Goal: Navigation & Orientation: Locate item on page

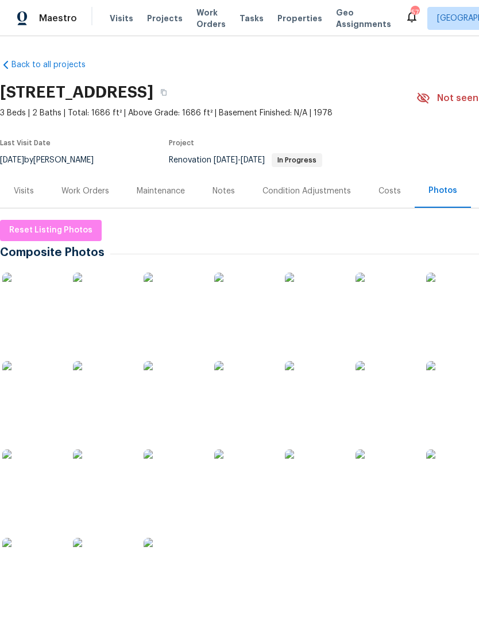
click at [29, 307] on img at bounding box center [30, 301] width 57 height 57
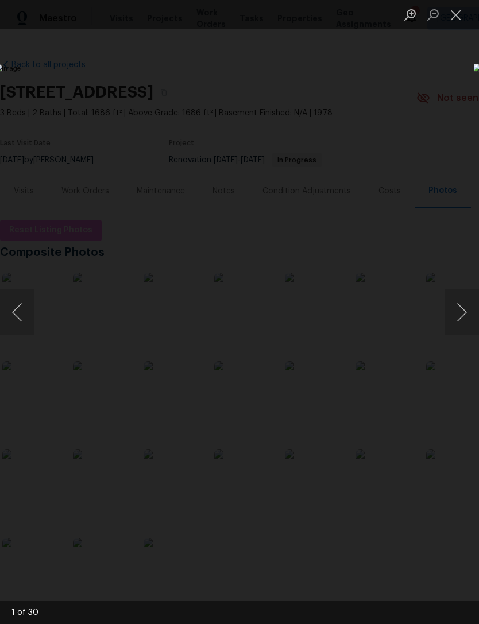
click at [458, 316] on button "Next image" at bounding box center [461, 312] width 34 height 46
click at [460, 310] on button "Next image" at bounding box center [461, 312] width 34 height 46
click at [458, 313] on button "Next image" at bounding box center [461, 312] width 34 height 46
click at [460, 313] on button "Next image" at bounding box center [461, 312] width 34 height 46
click at [462, 312] on button "Next image" at bounding box center [461, 312] width 34 height 46
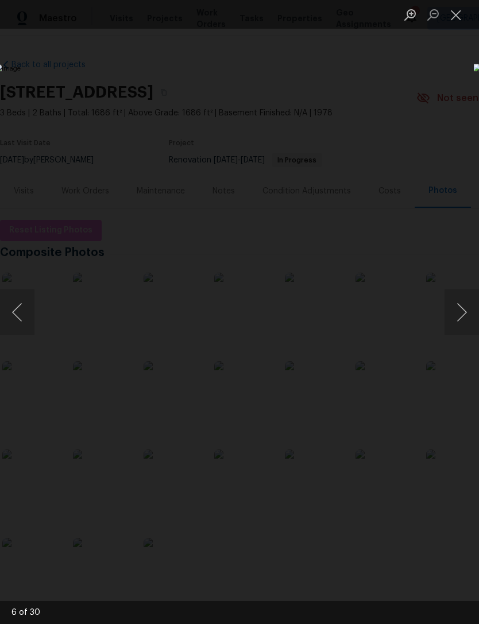
click at [462, 311] on button "Next image" at bounding box center [461, 312] width 34 height 46
click at [458, 316] on button "Next image" at bounding box center [461, 312] width 34 height 46
click at [456, 317] on button "Next image" at bounding box center [461, 312] width 34 height 46
click at [456, 319] on button "Next image" at bounding box center [461, 312] width 34 height 46
click at [458, 317] on button "Next image" at bounding box center [461, 312] width 34 height 46
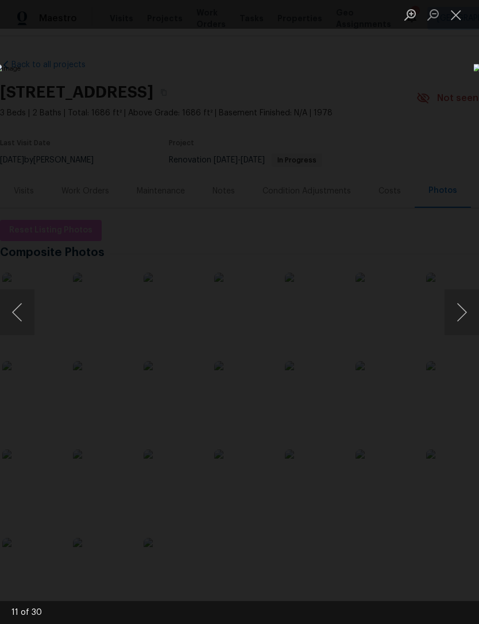
click at [458, 317] on button "Next image" at bounding box center [461, 312] width 34 height 46
click at [456, 318] on button "Next image" at bounding box center [461, 312] width 34 height 46
click at [454, 319] on button "Next image" at bounding box center [461, 312] width 34 height 46
click at [455, 317] on button "Next image" at bounding box center [461, 312] width 34 height 46
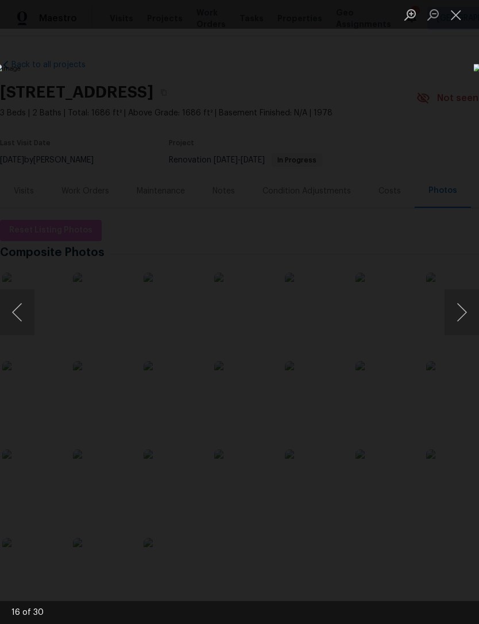
click at [456, 316] on button "Next image" at bounding box center [461, 312] width 34 height 46
click at [455, 317] on button "Next image" at bounding box center [461, 312] width 34 height 46
click at [454, 319] on button "Next image" at bounding box center [461, 312] width 34 height 46
click at [455, 317] on button "Next image" at bounding box center [461, 312] width 34 height 46
click at [452, 320] on button "Next image" at bounding box center [461, 312] width 34 height 46
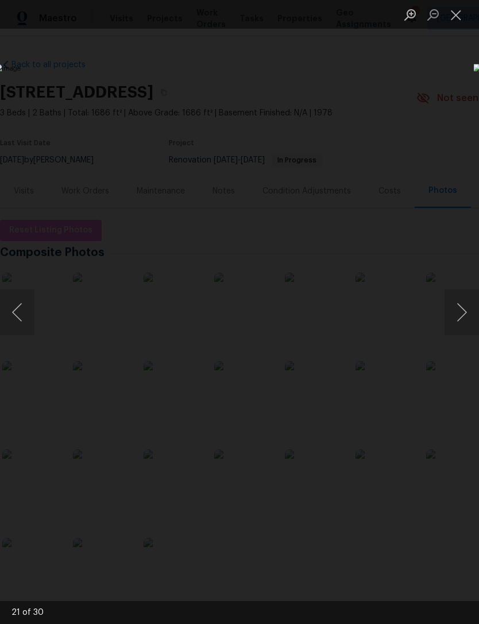
click at [460, 313] on button "Next image" at bounding box center [461, 312] width 34 height 46
click at [455, 317] on button "Next image" at bounding box center [461, 312] width 34 height 46
click at [458, 314] on button "Next image" at bounding box center [461, 312] width 34 height 46
click at [457, 313] on button "Next image" at bounding box center [461, 312] width 34 height 46
click at [458, 313] on button "Next image" at bounding box center [461, 312] width 34 height 46
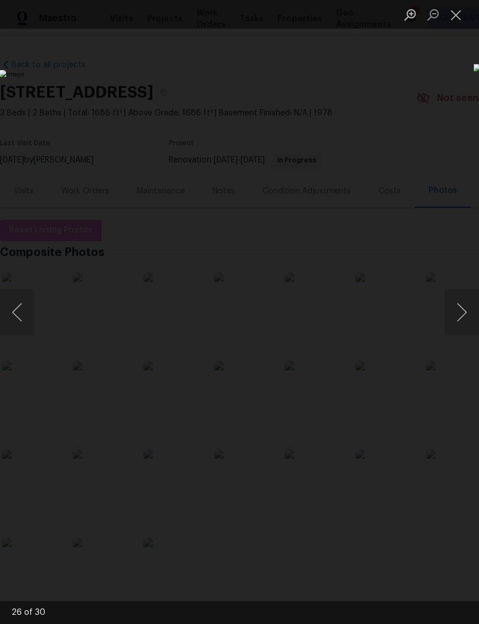
click at [458, 313] on button "Next image" at bounding box center [461, 312] width 34 height 46
click at [457, 313] on button "Next image" at bounding box center [461, 312] width 34 height 46
click at [452, 317] on button "Next image" at bounding box center [461, 312] width 34 height 46
click at [451, 319] on button "Next image" at bounding box center [461, 312] width 34 height 46
click at [451, 320] on button "Next image" at bounding box center [461, 312] width 34 height 46
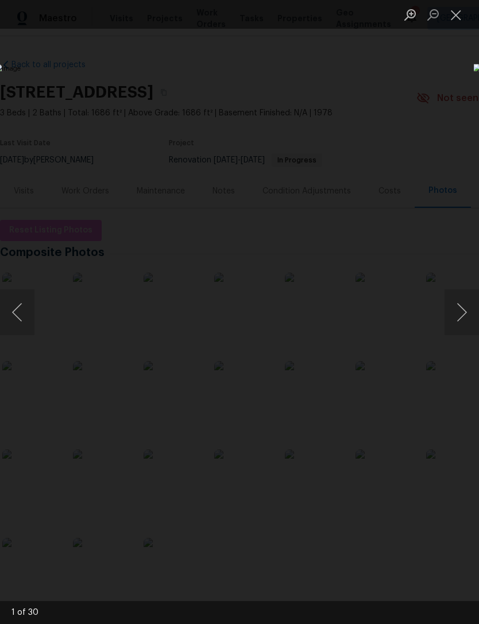
click at [452, 318] on button "Next image" at bounding box center [461, 312] width 34 height 46
click at [28, 293] on button "Previous image" at bounding box center [17, 312] width 34 height 46
